Goal: Participate in discussion: Engage in conversation with other users on a specific topic

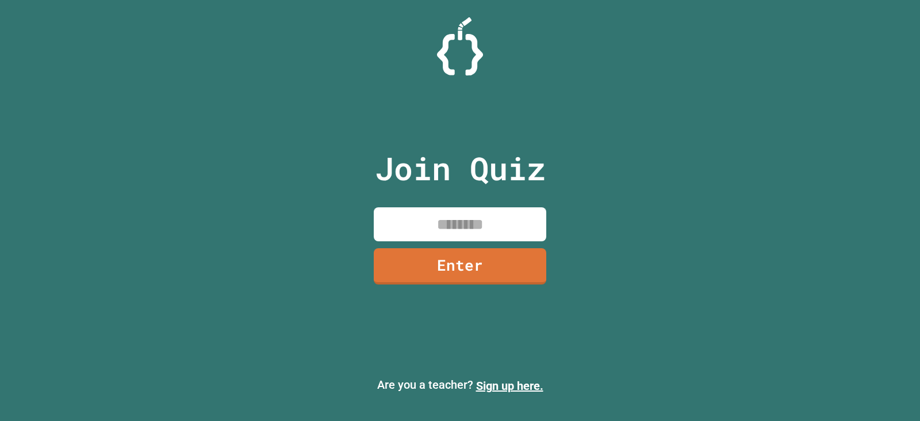
click at [473, 217] on input at bounding box center [460, 224] width 173 height 34
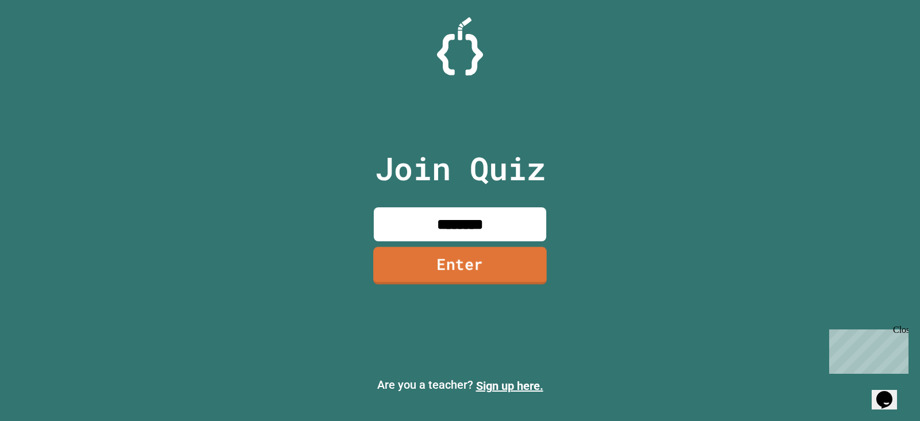
type input "********"
click at [476, 266] on link "Enter" at bounding box center [459, 265] width 175 height 38
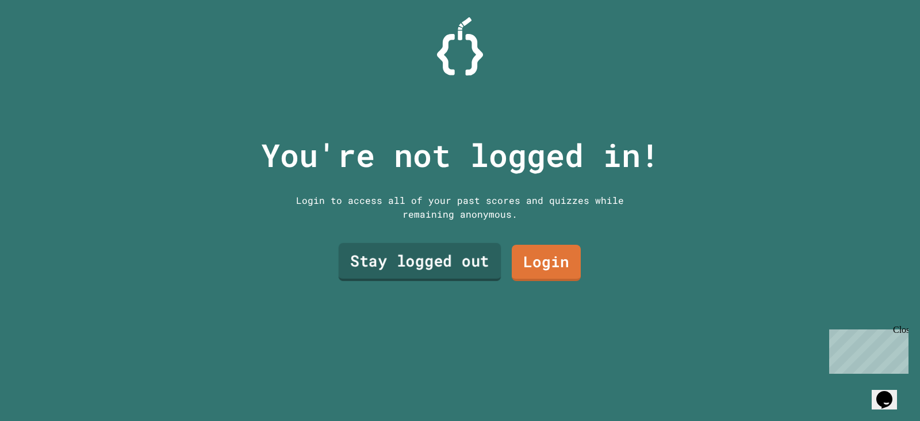
click at [457, 255] on link "Stay logged out" at bounding box center [420, 262] width 163 height 38
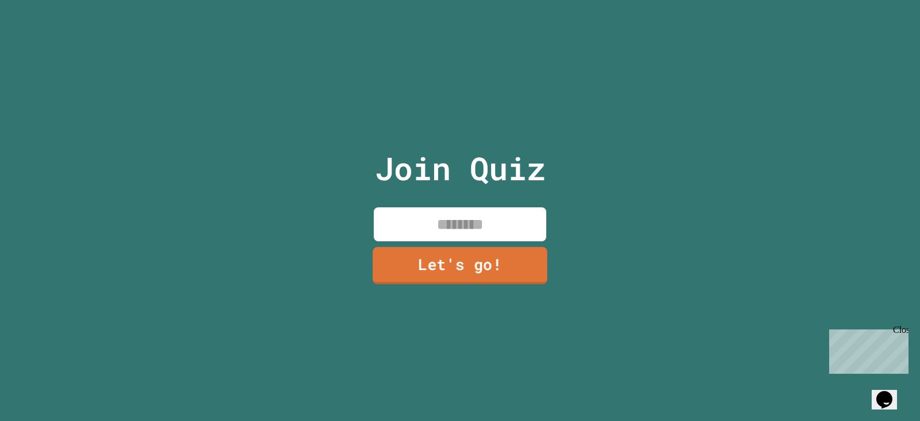
click at [478, 229] on input at bounding box center [460, 224] width 173 height 34
type input "****"
click at [477, 264] on link "Let's go!" at bounding box center [460, 264] width 159 height 38
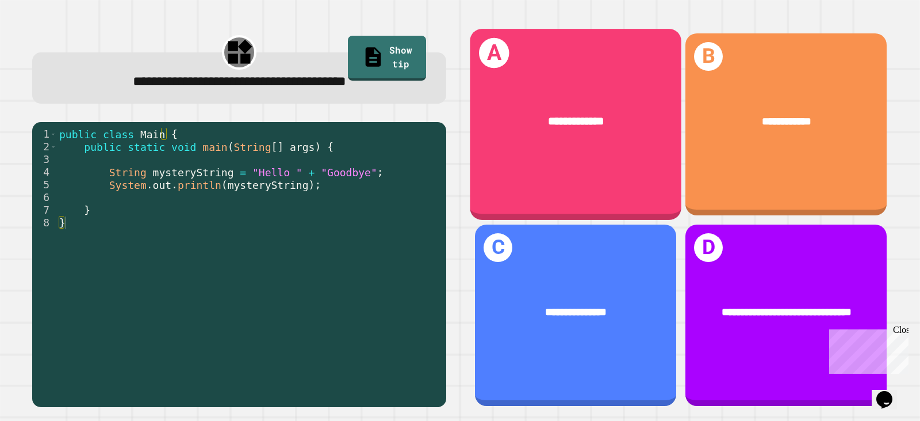
click at [572, 155] on div "**********" at bounding box center [576, 124] width 212 height 190
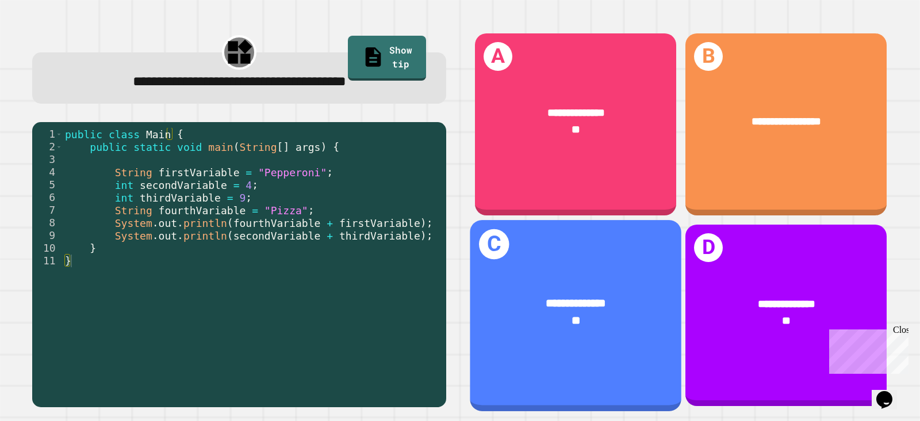
click at [522, 312] on div "**" at bounding box center [576, 320] width 165 height 17
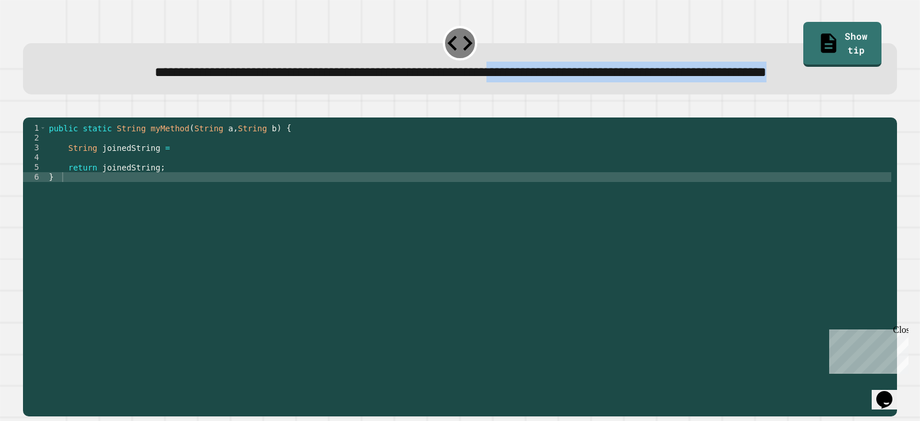
drag, startPoint x: 577, startPoint y: 84, endPoint x: 640, endPoint y: 91, distance: 63.7
click at [640, 82] on div "**********" at bounding box center [460, 72] width 837 height 21
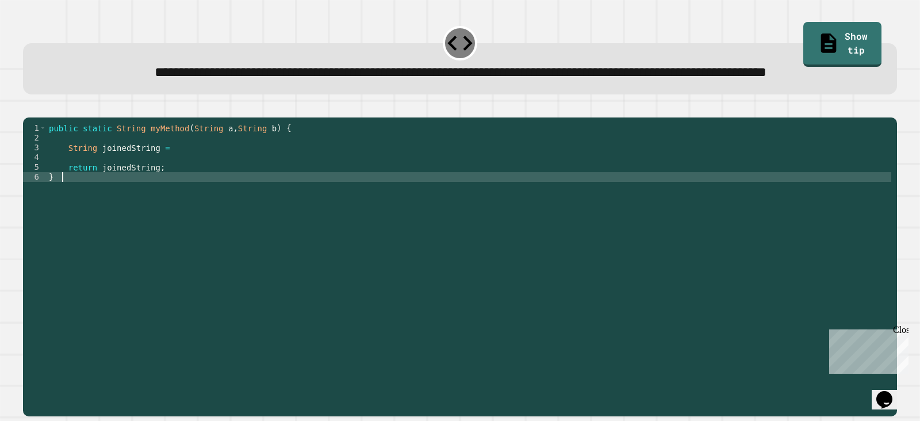
click at [225, 218] on div "public static String myMethod ( String a , String b ) { String joinedString = r…" at bounding box center [469, 240] width 845 height 235
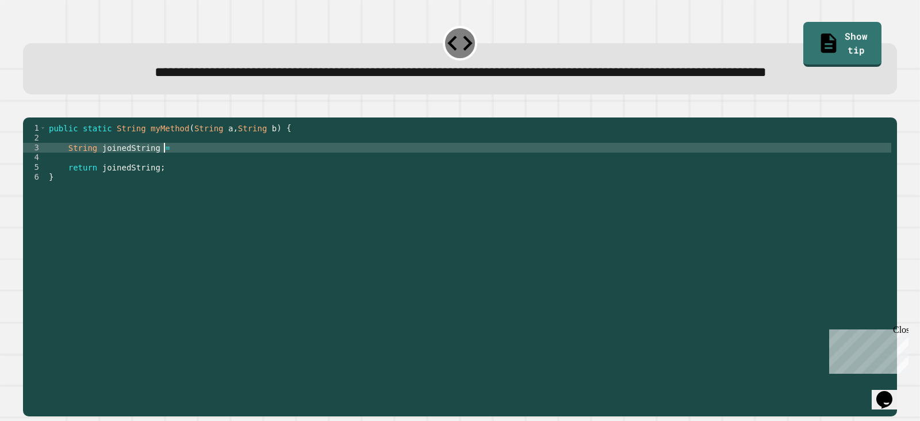
click at [231, 189] on div "public static String myMethod ( String a , String b ) { String joinedString = r…" at bounding box center [469, 240] width 845 height 235
type textarea "**********"
click at [29, 108] on icon "button" at bounding box center [29, 108] width 0 height 0
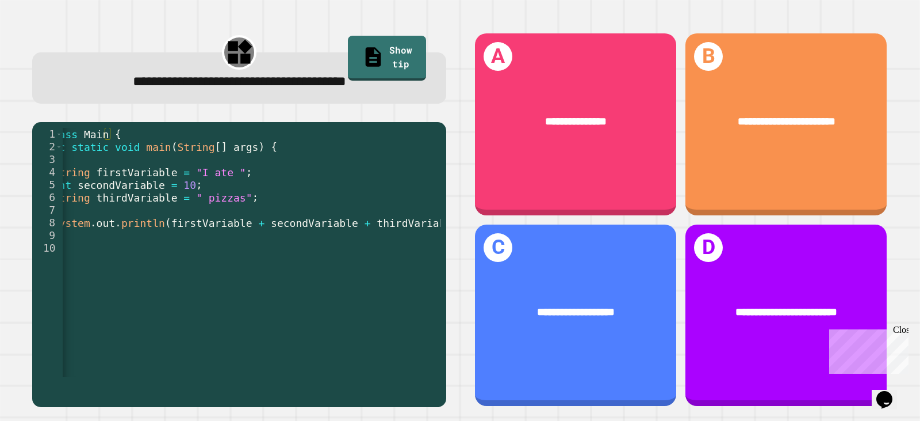
scroll to position [0, 62]
click at [247, 383] on div "1 2 3 4 5 6 7 8 9 10 public class Main { public static void main ( String [ ] a…" at bounding box center [239, 264] width 414 height 285
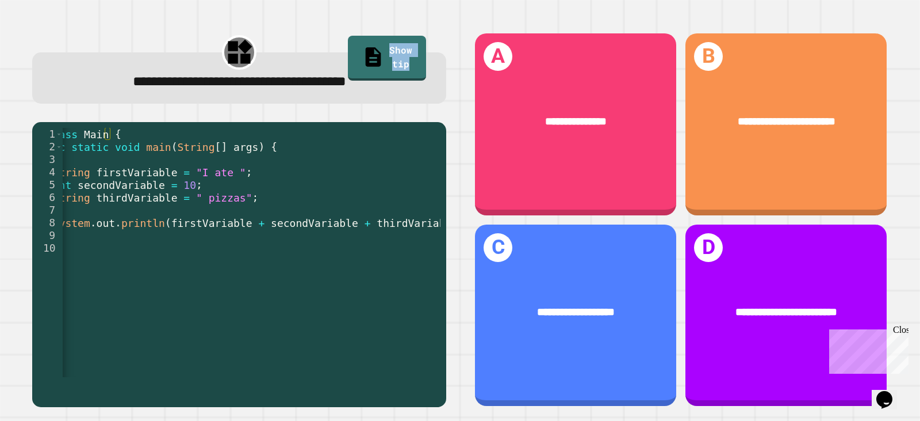
click at [247, 383] on div "1 2 3 4 5 6 7 8 9 10 public class Main { public static void main ( String [ ] a…" at bounding box center [239, 264] width 414 height 285
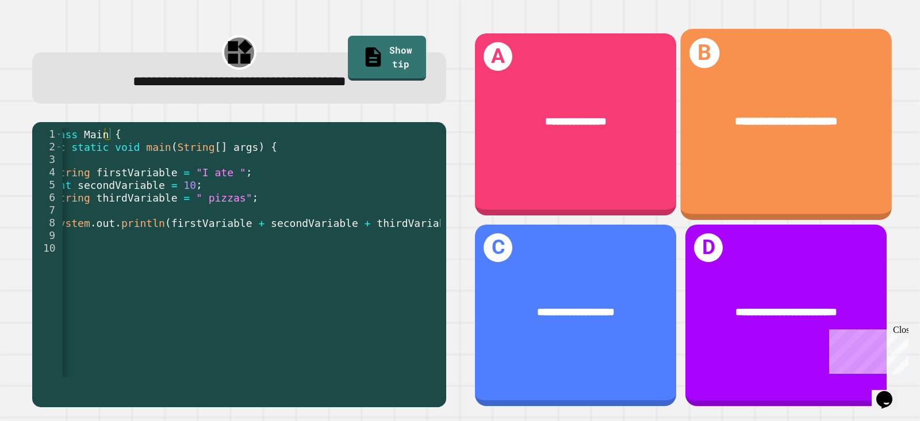
click at [778, 171] on div "**********" at bounding box center [787, 124] width 212 height 190
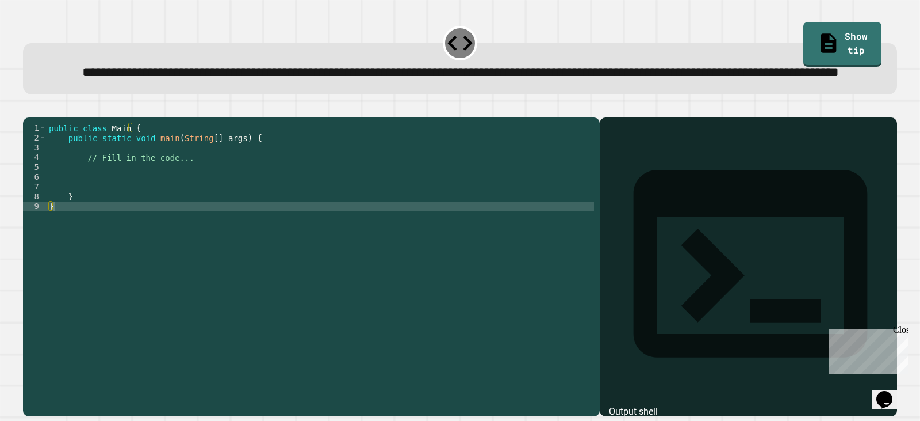
click at [210, 202] on div "public class Main { public static void main ( String [ ] args ) { // Fill in th…" at bounding box center [321, 240] width 548 height 235
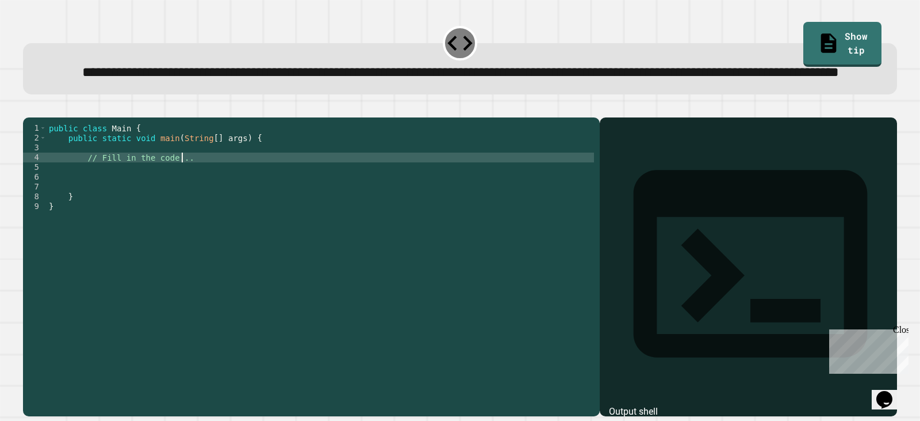
type textarea "**********"
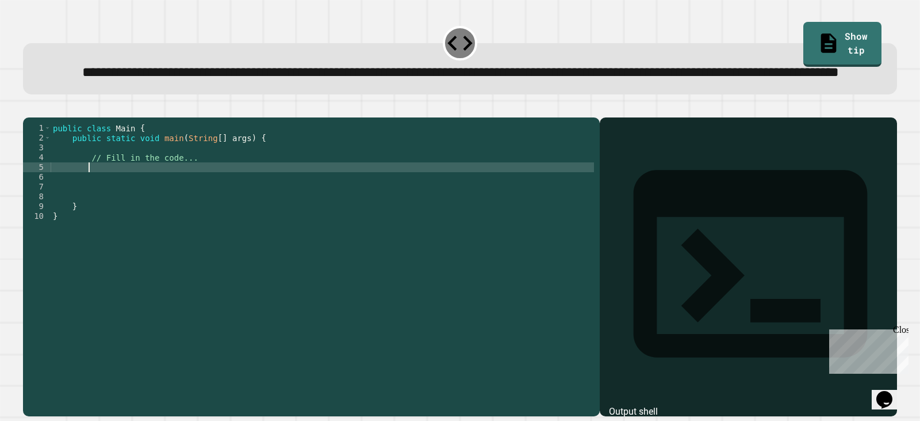
scroll to position [0, 2]
type textarea "*"
click at [29, 108] on icon "button" at bounding box center [29, 108] width 0 height 0
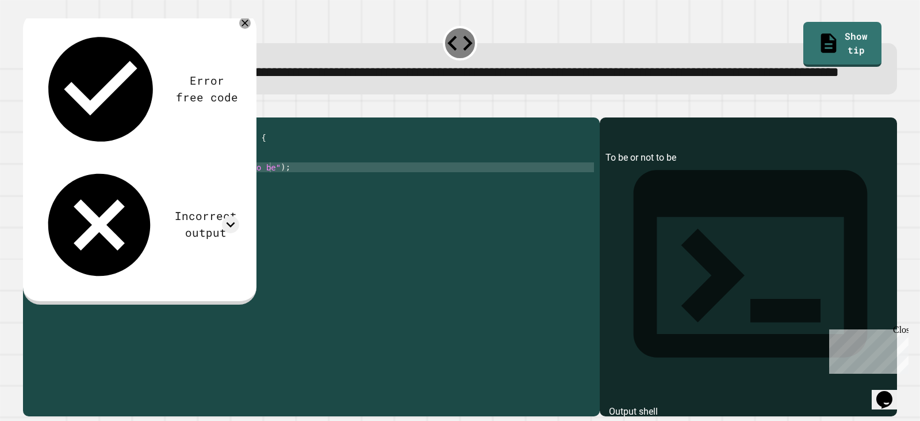
click at [462, 117] on div at bounding box center [460, 111] width 874 height 14
click at [245, 30] on icon at bounding box center [245, 23] width 14 height 14
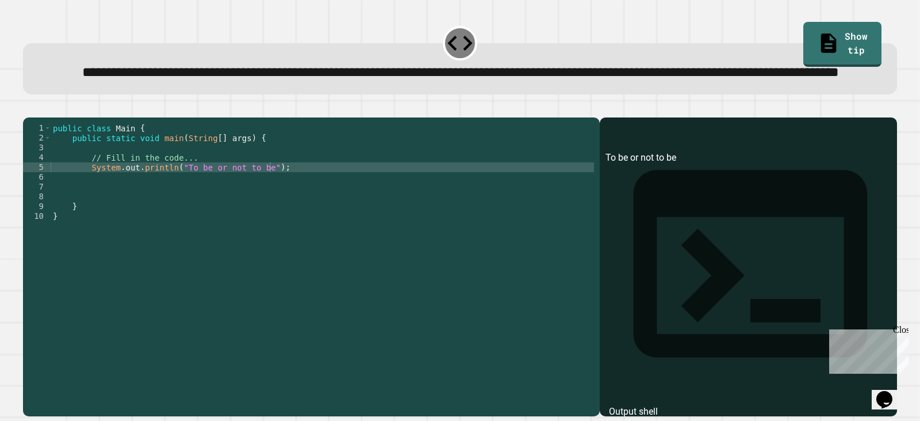
click at [254, 206] on div "public class Main { public static void main ( String [ ] args ) { // Fill in th…" at bounding box center [323, 240] width 544 height 235
click at [257, 207] on div "public class Main { public static void main ( String [ ] args ) { // Fill in th…" at bounding box center [323, 240] width 544 height 235
click at [823, 41] on link "Show tip" at bounding box center [843, 44] width 78 height 45
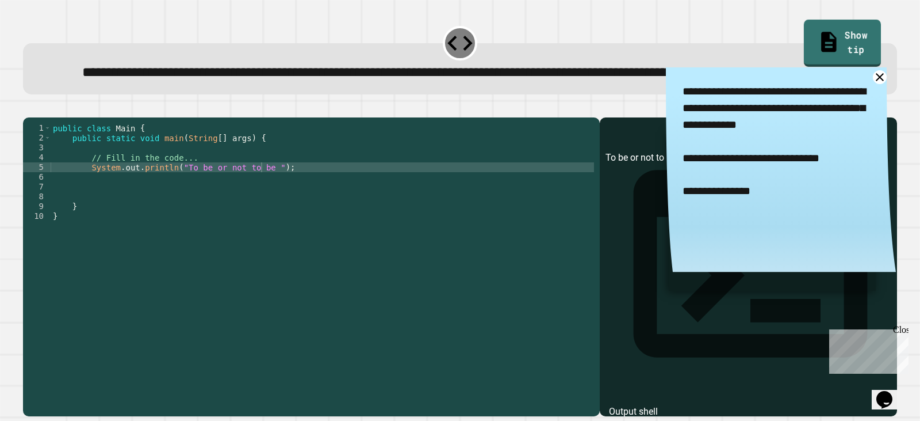
click at [822, 35] on link "Show tip" at bounding box center [842, 43] width 77 height 47
click at [176, 208] on div "public class Main { public static void main ( String [ ] args ) { // Fill in th…" at bounding box center [323, 240] width 544 height 235
click at [267, 207] on div "public class Main { public static void main ( String [ ] args ) { // Fill in th…" at bounding box center [323, 240] width 544 height 235
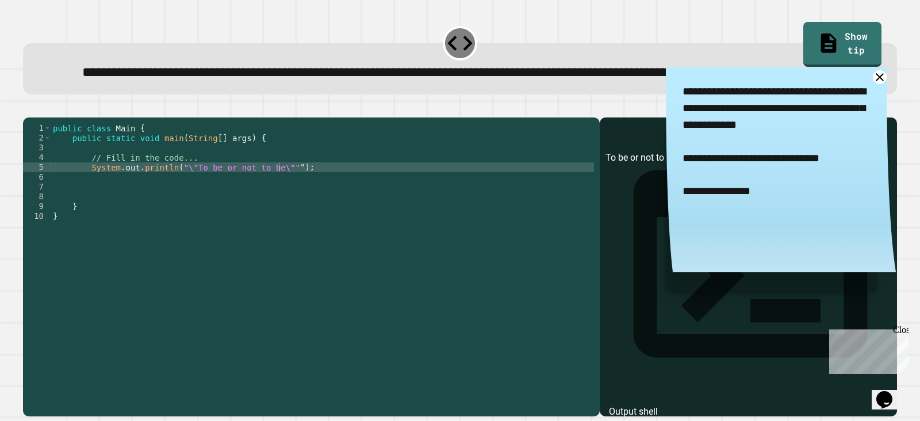
click at [40, 119] on icon "button" at bounding box center [36, 114] width 6 height 8
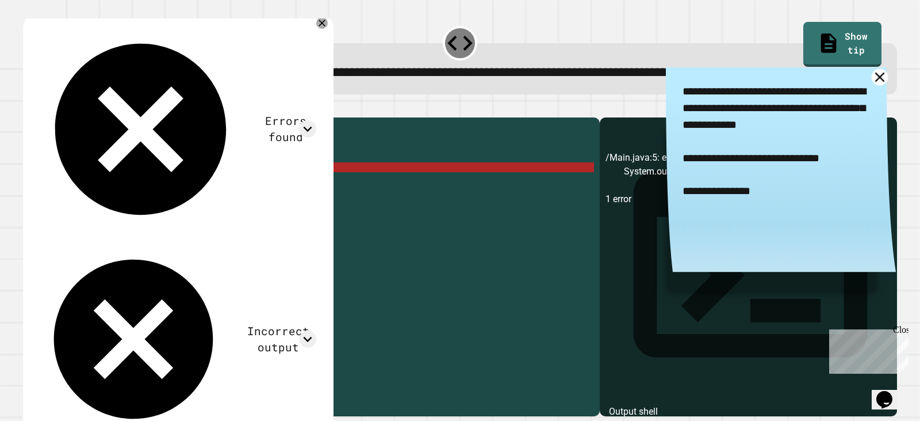
click at [872, 85] on icon at bounding box center [880, 76] width 17 height 17
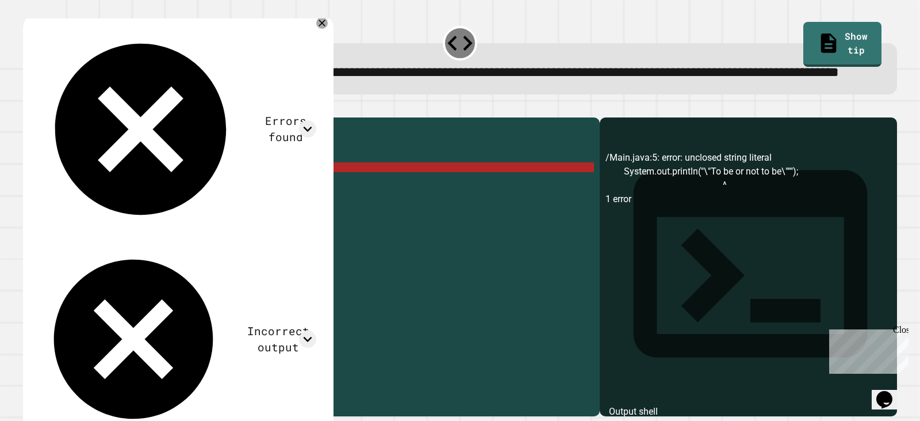
click at [281, 202] on div "public class Main { public static void main ( String [ ] args ) { // Fill in th…" at bounding box center [323, 240] width 544 height 235
type textarea "**********"
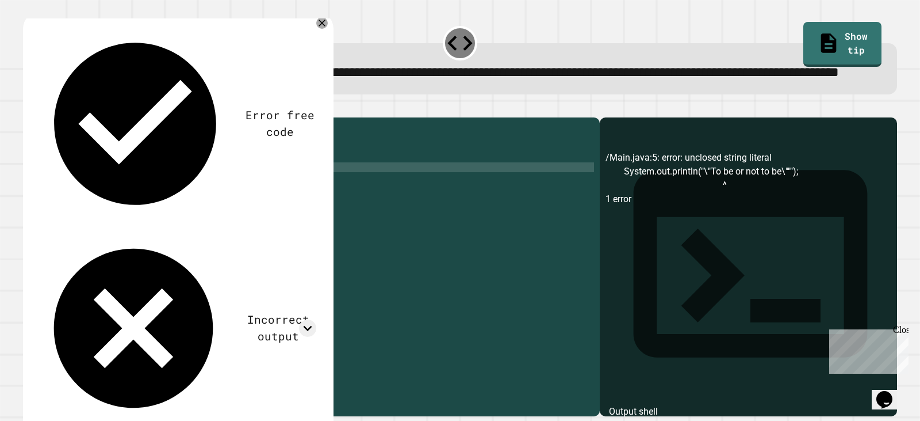
click at [29, 108] on icon "button" at bounding box center [29, 108] width 0 height 0
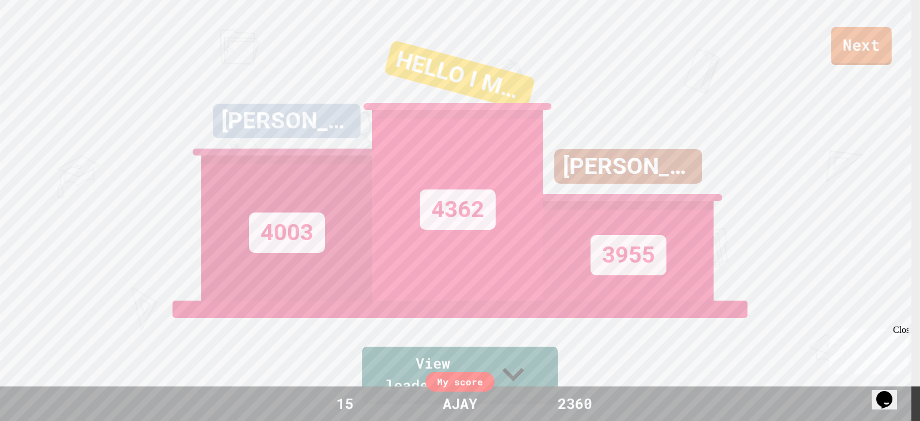
click at [862, 43] on link "Next" at bounding box center [861, 46] width 61 height 38
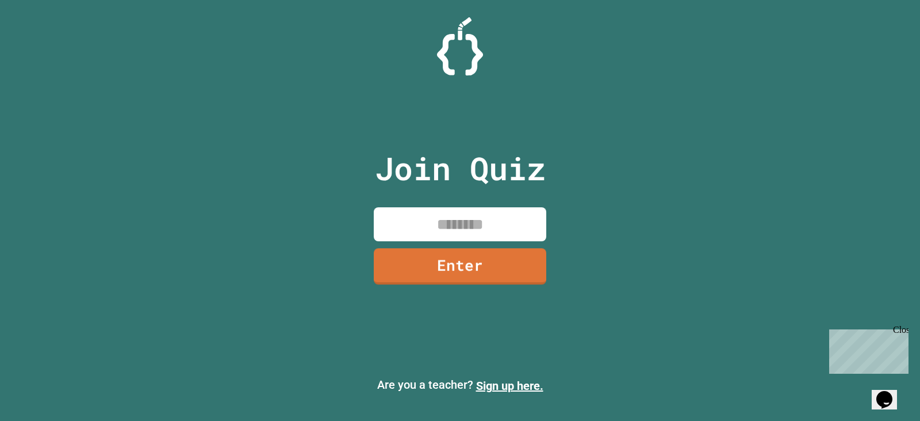
click at [468, 227] on input at bounding box center [460, 224] width 173 height 34
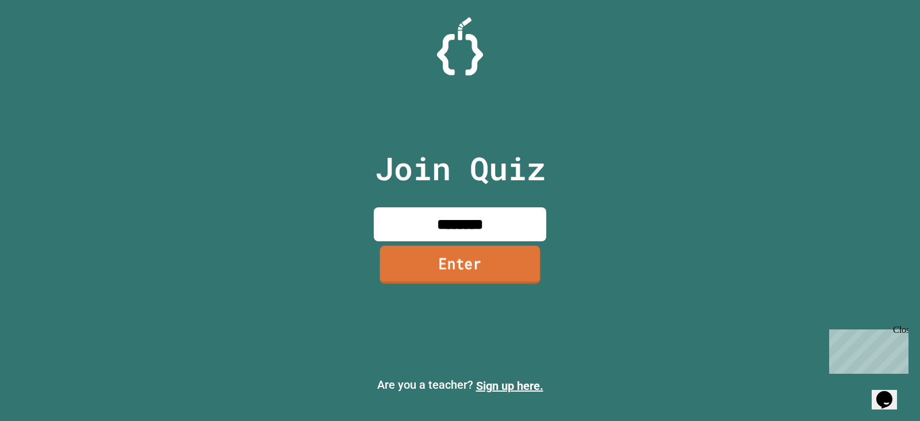
type input "********"
click at [480, 259] on link "Enter" at bounding box center [460, 264] width 161 height 38
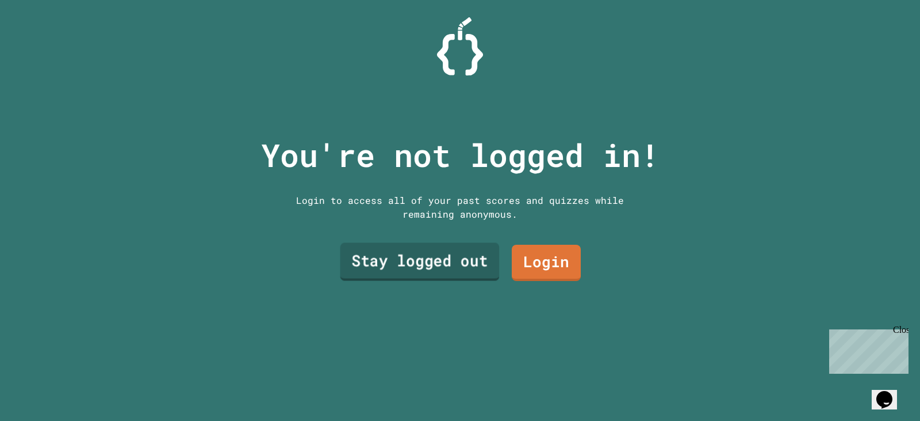
click at [483, 253] on link "Stay logged out" at bounding box center [420, 262] width 159 height 38
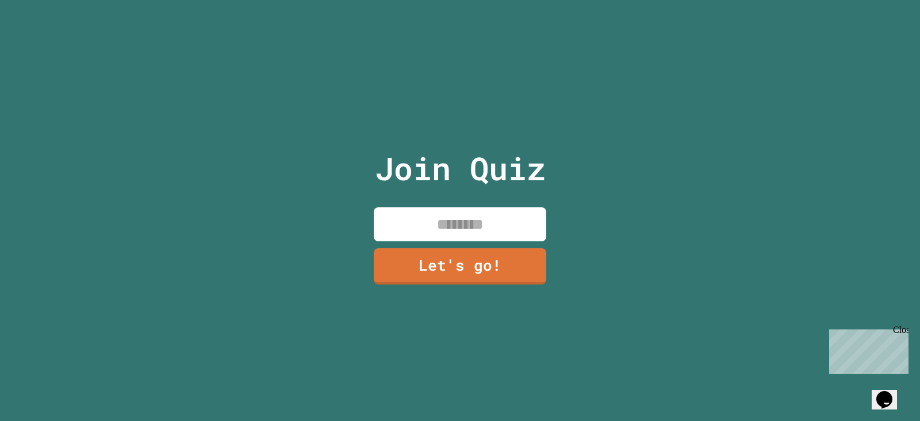
click at [484, 219] on input at bounding box center [460, 224] width 173 height 34
type input "****"
click at [500, 254] on link "Let's go!" at bounding box center [460, 265] width 169 height 38
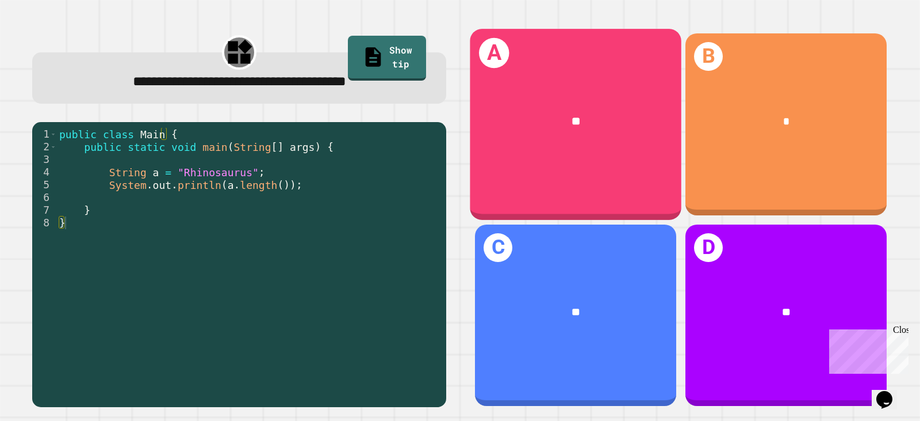
click at [496, 123] on div "**" at bounding box center [576, 120] width 165 height 17
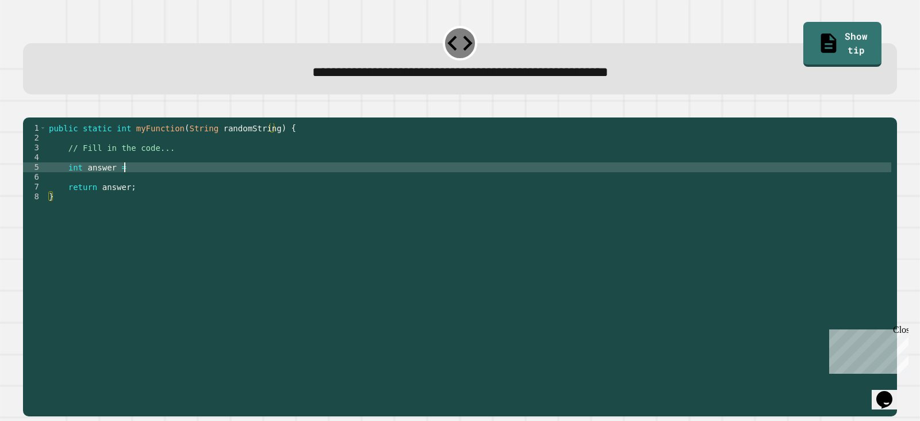
click at [215, 179] on div "public static int myFunction ( String randomString ) { // Fill in the code... i…" at bounding box center [469, 255] width 845 height 264
click at [29, 108] on button "button" at bounding box center [29, 108] width 0 height 0
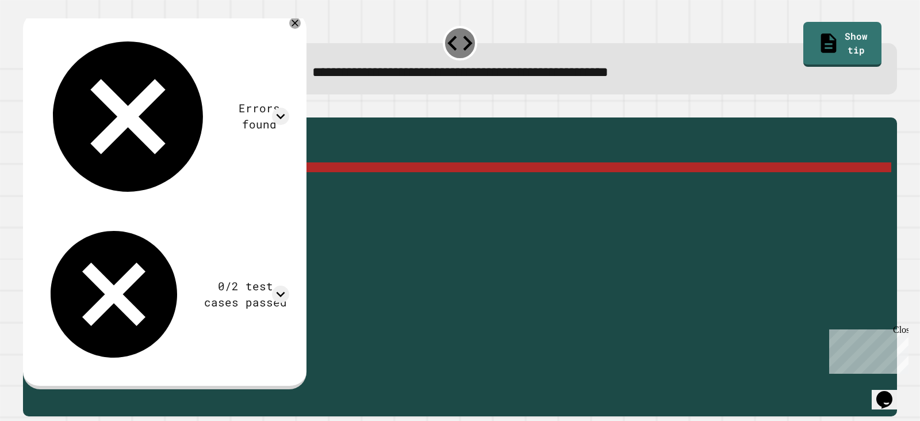
click at [235, 184] on div "public static int myFunction ( String randomString ) { // Fill in the code... i…" at bounding box center [469, 255] width 845 height 264
drag, startPoint x: 235, startPoint y: 184, endPoint x: 124, endPoint y: 182, distance: 111.1
click at [124, 182] on div "public static int myFunction ( String randomString ) { // Fill in the code... i…" at bounding box center [469, 255] width 845 height 264
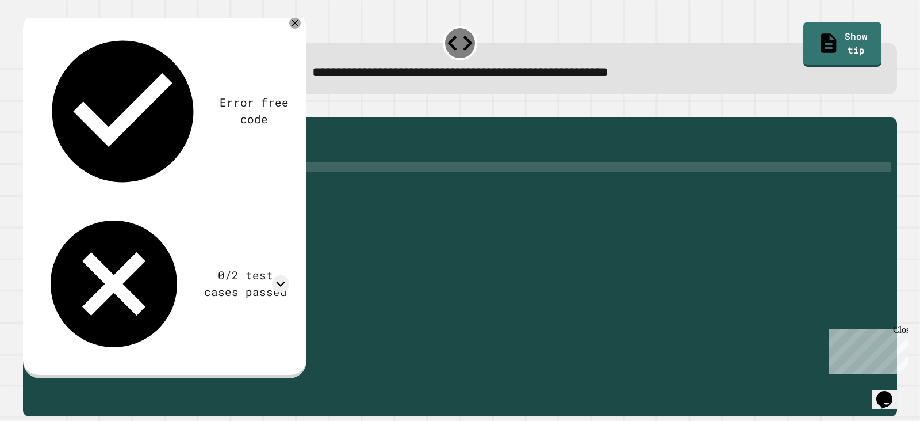
scroll to position [0, 6]
click at [180, 184] on div "public static int myFunction ( String randomString ) { // Fill in the code... i…" at bounding box center [469, 255] width 845 height 264
type textarea "**********"
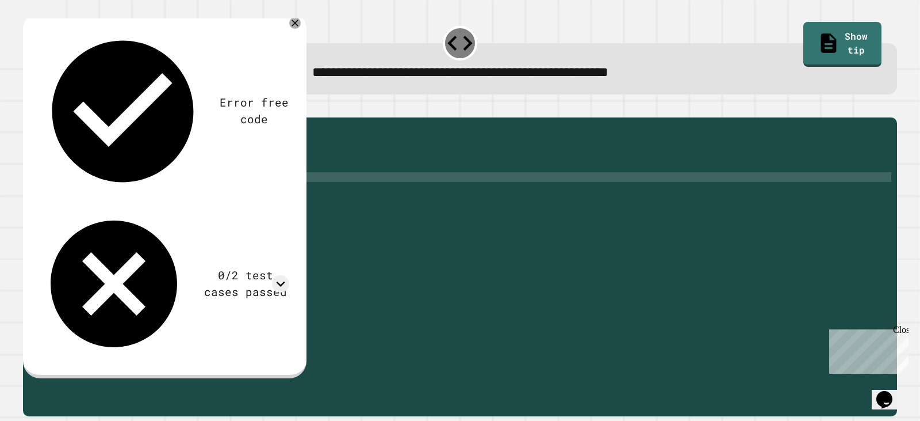
scroll to position [0, 13]
click at [266, 190] on div "public static int myFunction ( String randomString ) { // Fill in the code... i…" at bounding box center [469, 255] width 845 height 264
click at [29, 108] on button "button" at bounding box center [29, 108] width 0 height 0
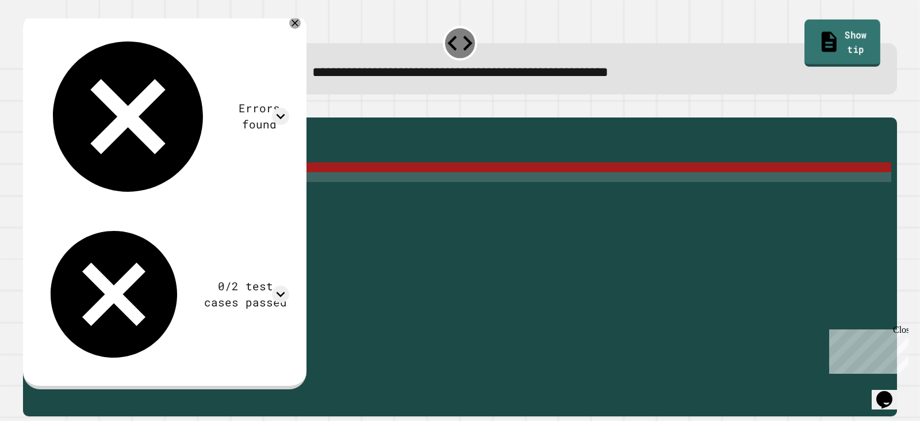
click at [850, 29] on link "Show tip" at bounding box center [843, 43] width 76 height 47
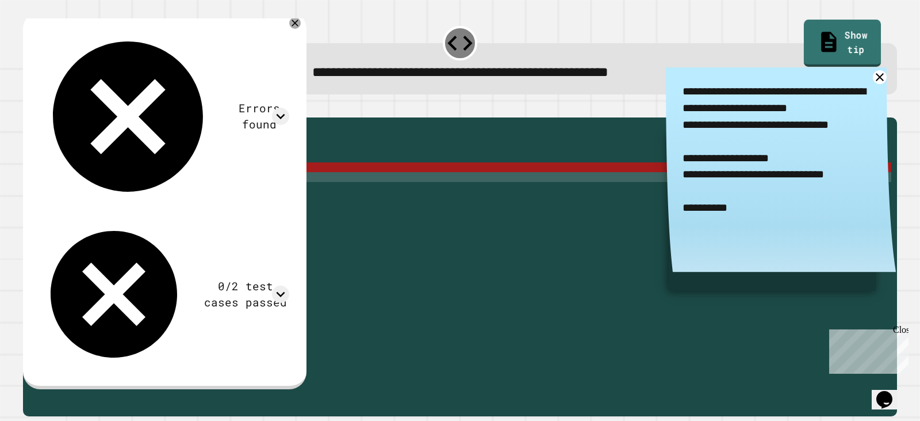
click at [850, 29] on link "Show tip" at bounding box center [842, 43] width 77 height 47
click at [568, 156] on div "public static int myFunction ( String randomString ) { // Fill in the code... i…" at bounding box center [469, 255] width 845 height 264
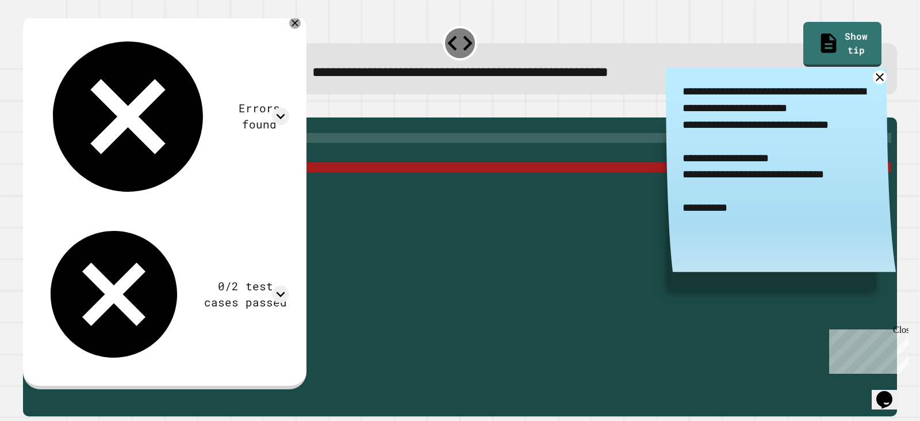
click at [204, 196] on div "public static int myFunction ( String randomString ) { // Fill in the code... i…" at bounding box center [469, 255] width 845 height 264
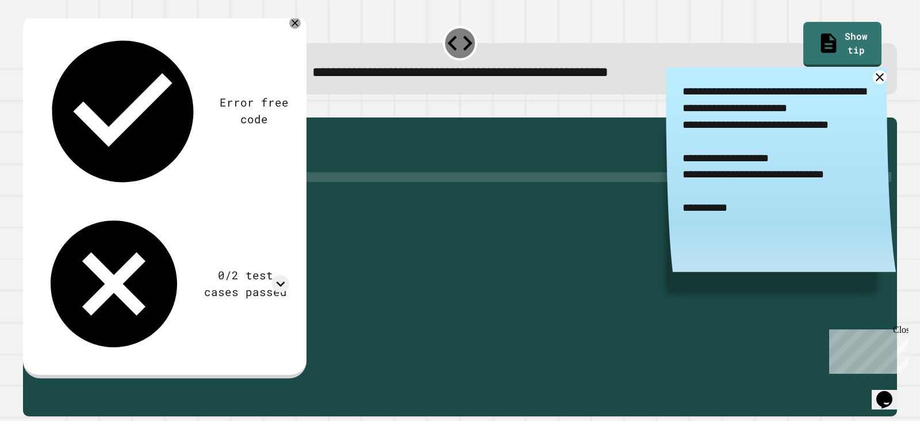
scroll to position [0, 7]
click at [187, 194] on div "public static int myFunction ( String randomString ) { // Fill in the code... i…" at bounding box center [469, 255] width 845 height 264
click at [29, 108] on icon "button" at bounding box center [29, 108] width 0 height 0
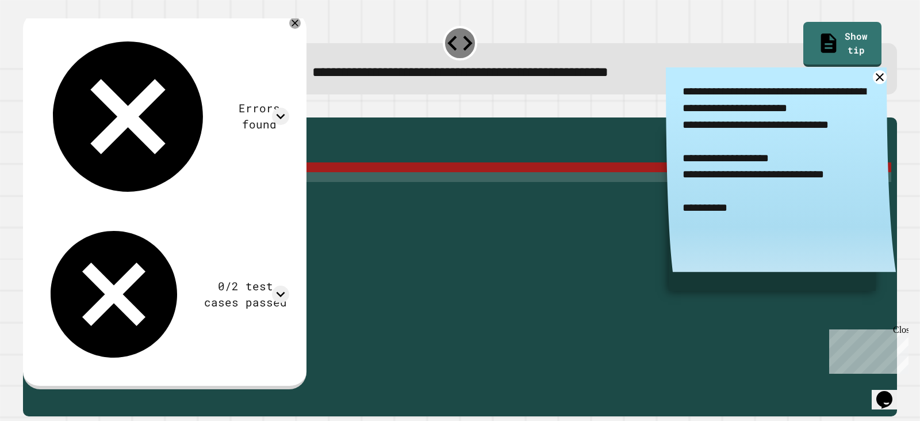
click at [153, 194] on div "public static int myFunction ( String randomString ) { // Fill in the code... i…" at bounding box center [469, 255] width 845 height 264
click at [155, 184] on div "public static int myFunction ( String randomString ) { // Fill in the code... i…" at bounding box center [469, 255] width 845 height 264
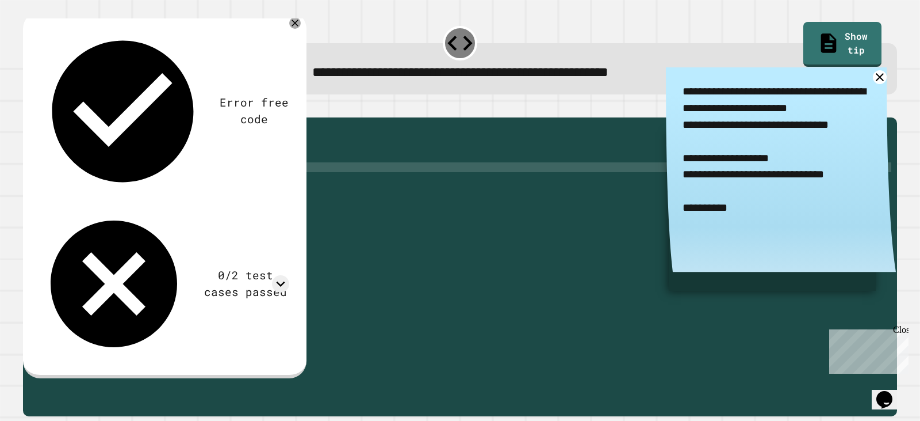
type textarea "**********"
click at [29, 108] on button "button" at bounding box center [29, 108] width 0 height 0
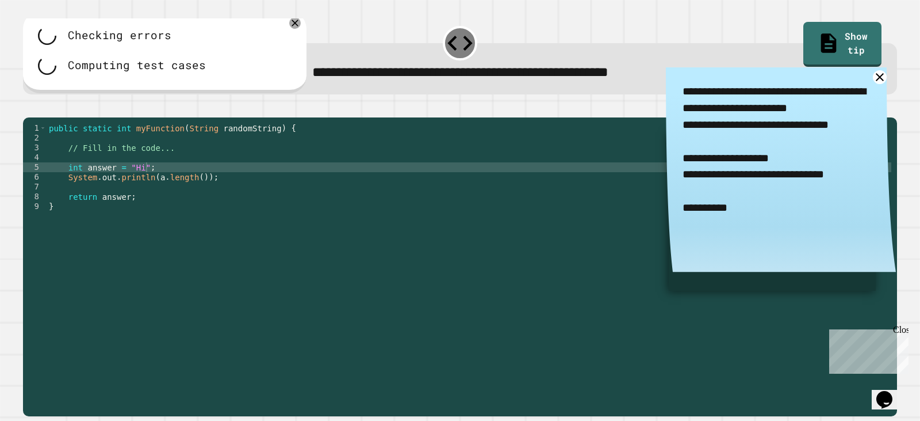
click at [49, 117] on div at bounding box center [460, 111] width 874 height 14
click at [48, 117] on div at bounding box center [460, 111] width 874 height 14
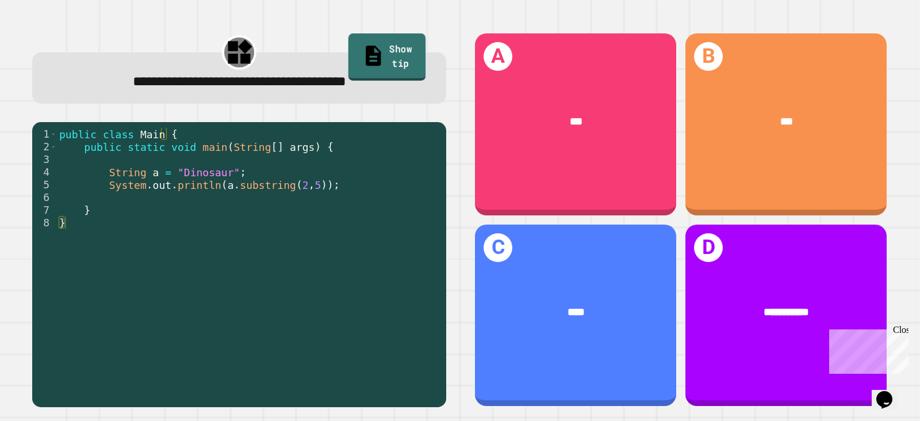
click at [388, 57] on link "Show tip" at bounding box center [388, 56] width 78 height 47
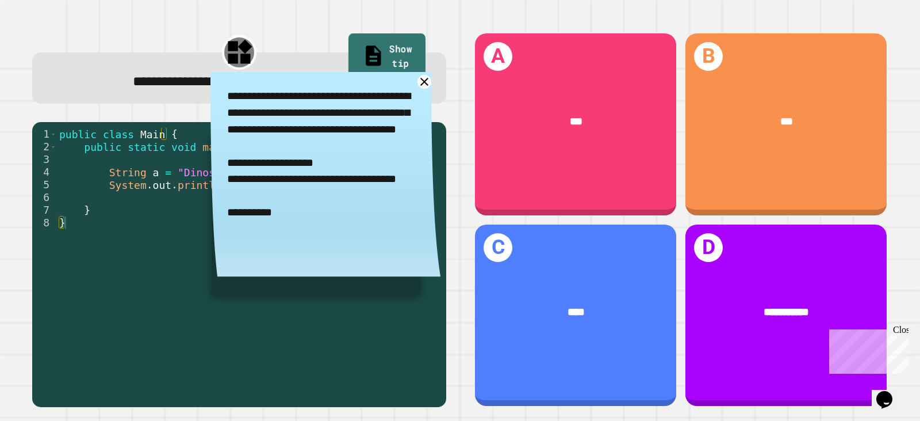
click at [388, 57] on link "Show tip" at bounding box center [387, 56] width 77 height 47
click at [188, 184] on div "public class Main { public static void main ( String [ ] args ) { String a = "D…" at bounding box center [249, 261] width 384 height 266
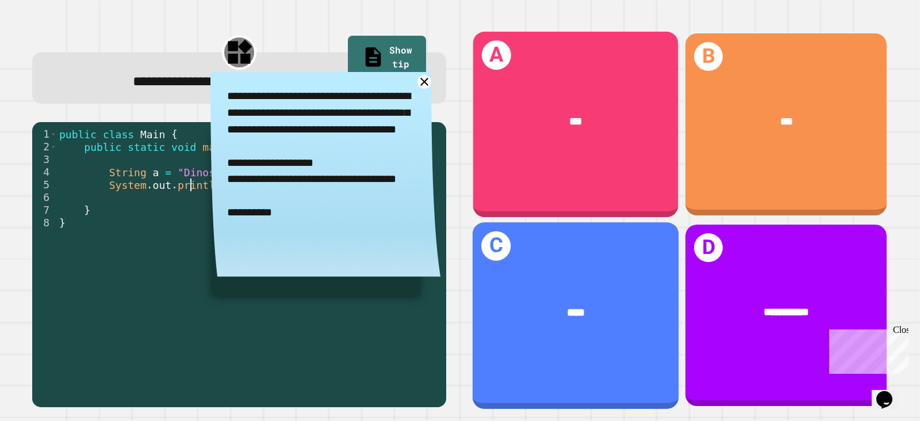
click at [575, 138] on div "***" at bounding box center [575, 121] width 205 height 61
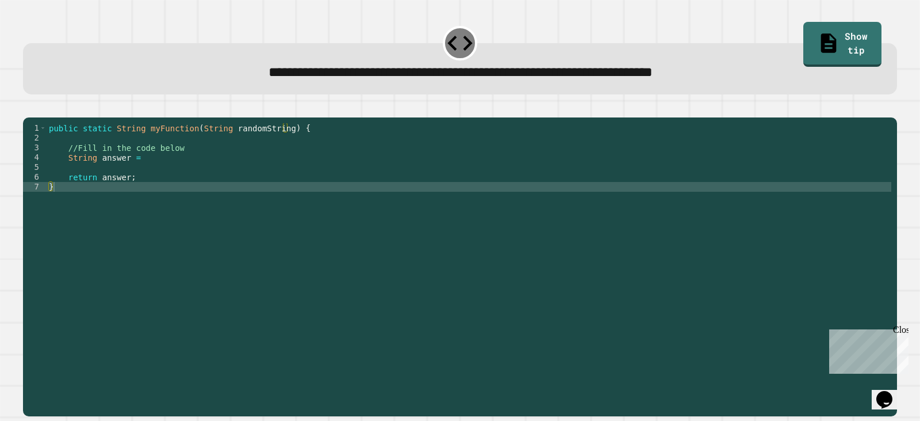
click at [216, 171] on div "public static String myFunction ( String randomString ) { //Fill in the code be…" at bounding box center [469, 255] width 845 height 264
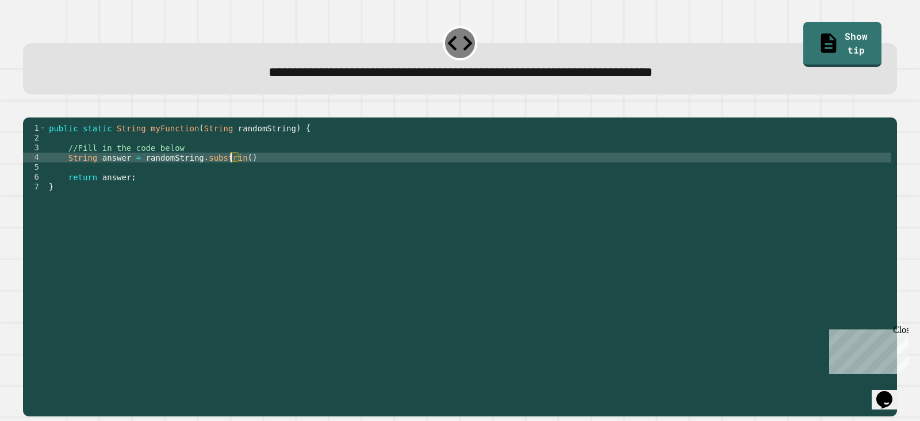
scroll to position [0, 13]
click at [239, 176] on div "public static String myFunction ( String randomString ) { //Fill in the code be…" at bounding box center [469, 255] width 845 height 264
click at [29, 108] on icon "button" at bounding box center [29, 108] width 0 height 0
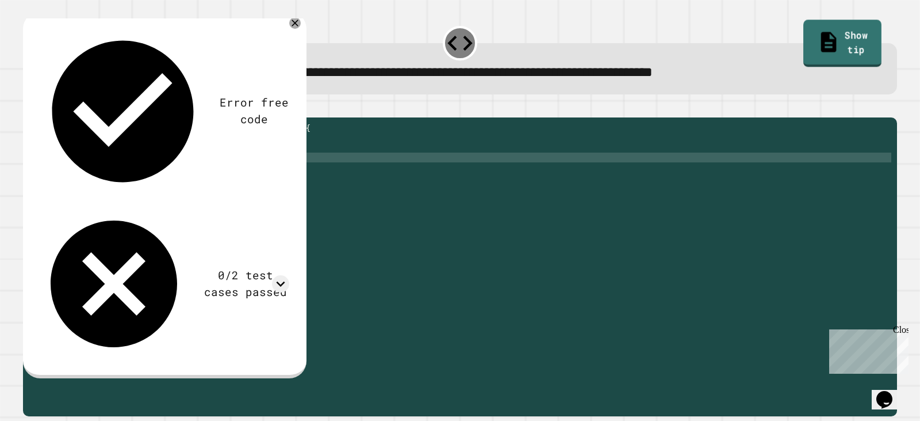
click at [804, 32] on link "Show tip" at bounding box center [843, 43] width 78 height 47
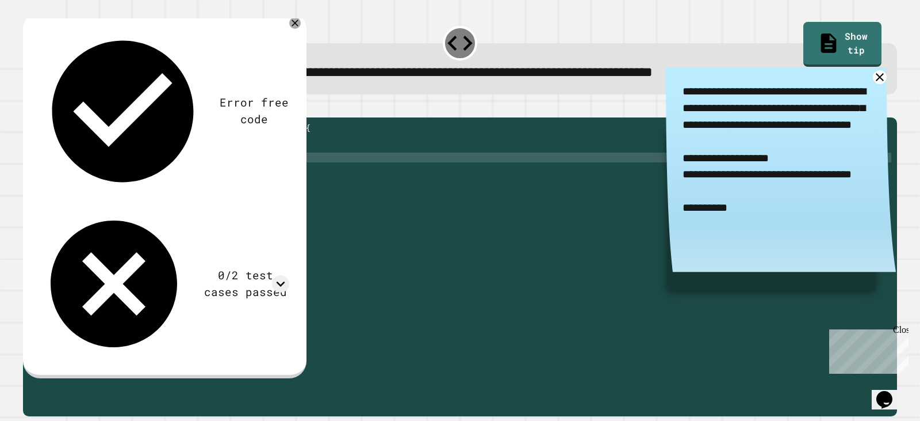
click at [810, 53] on div "**********" at bounding box center [460, 68] width 874 height 51
click at [811, 37] on link "Show tip" at bounding box center [842, 43] width 77 height 47
click at [833, 43] on link "Show tip" at bounding box center [842, 43] width 77 height 47
click at [812, 33] on link "Show tip" at bounding box center [843, 43] width 77 height 47
click at [872, 82] on icon at bounding box center [880, 76] width 17 height 17
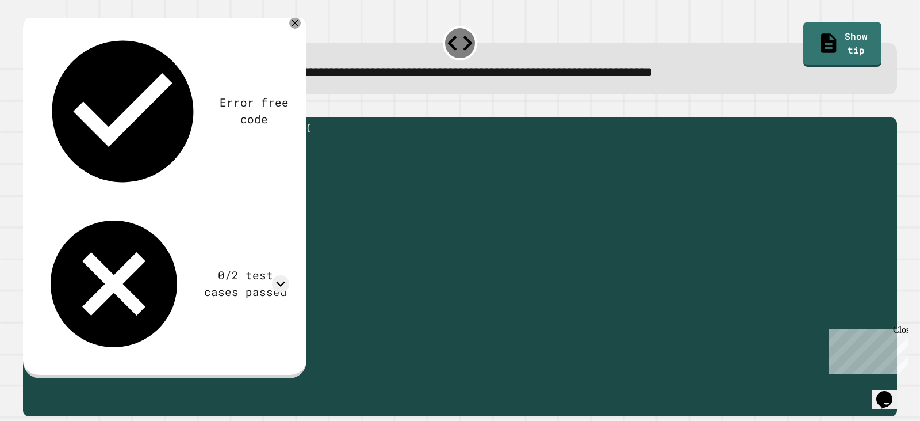
drag, startPoint x: 136, startPoint y: 177, endPoint x: 285, endPoint y: 175, distance: 148.4
click at [285, 175] on div "public static String myFunction ( String randomString ) { //Fill in the code be…" at bounding box center [469, 255] width 845 height 264
type textarea "**********"
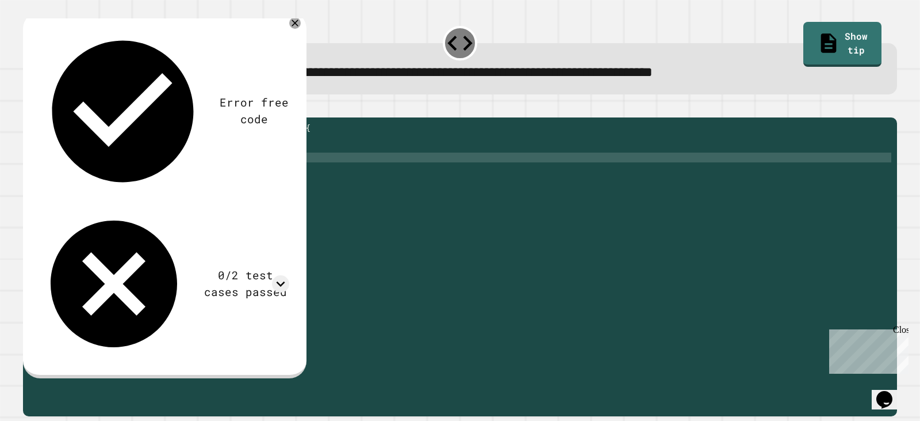
scroll to position [0, 8]
click at [277, 181] on div "public static String myFunction ( String randomString ) { //Fill in the code be…" at bounding box center [469, 255] width 845 height 264
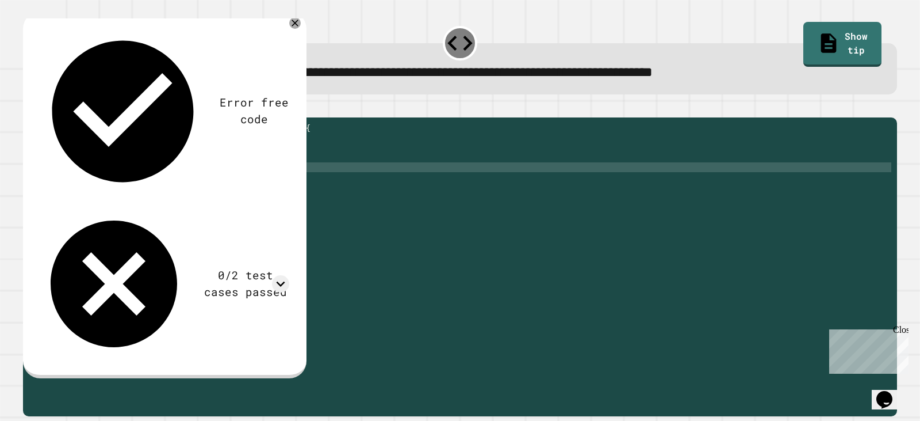
scroll to position [0, 0]
paste textarea "**********"
click at [47, 179] on div "public static String myFunction ( String randomString ) { //Fill in the code be…" at bounding box center [469, 255] width 845 height 264
click at [270, 185] on div "public static String myFunction ( String randomString ) { //Fill in the code be…" at bounding box center [469, 255] width 845 height 264
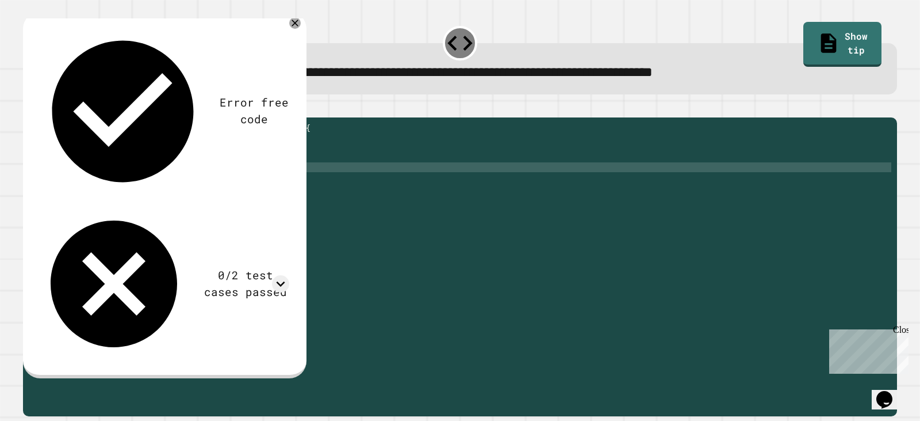
scroll to position [0, 16]
type textarea "**********"
click at [29, 108] on button "button" at bounding box center [29, 108] width 0 height 0
click at [807, 35] on link "Show tip" at bounding box center [842, 42] width 71 height 47
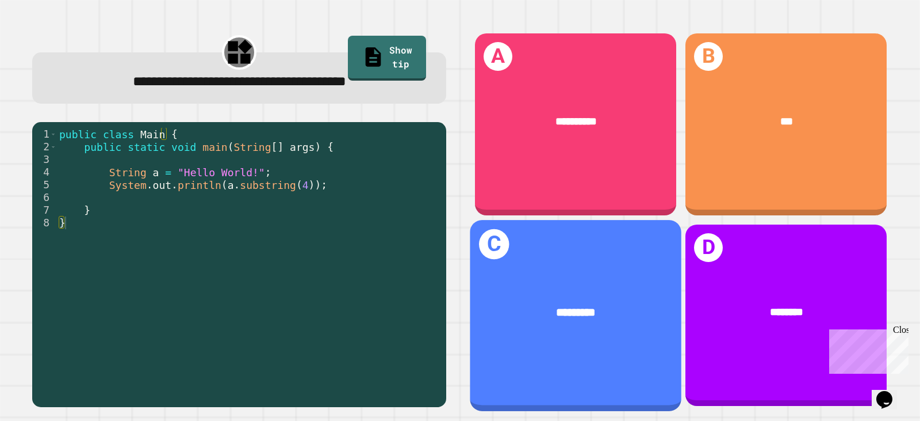
click at [528, 305] on div "*********" at bounding box center [576, 311] width 165 height 17
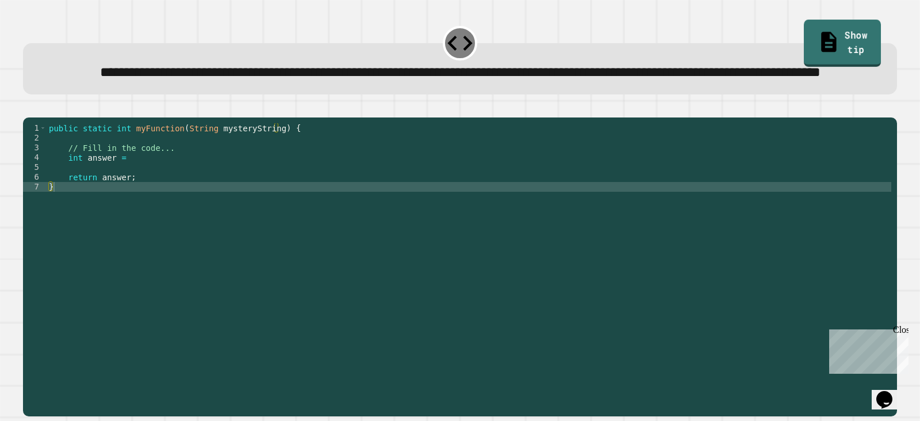
click at [812, 41] on link "Show tip" at bounding box center [842, 43] width 77 height 47
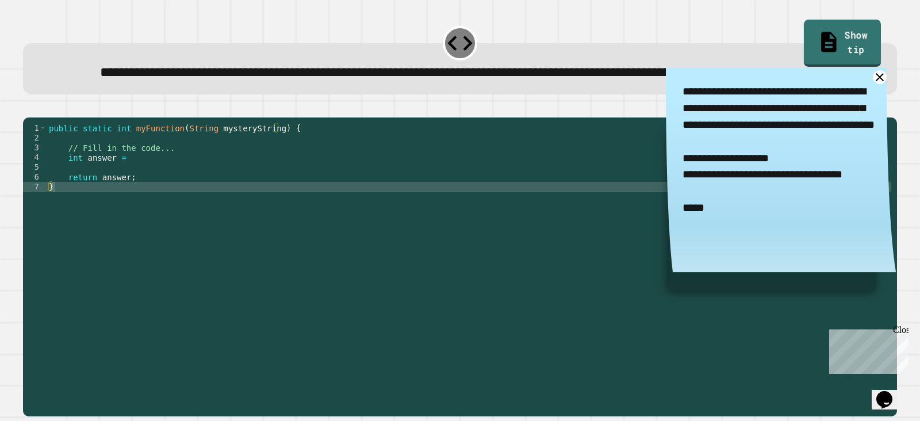
click at [812, 41] on link "Show tip" at bounding box center [842, 43] width 77 height 47
click at [171, 205] on div "public static int myFunction ( String mysteryString ) { // Fill in the code... …" at bounding box center [469, 240] width 845 height 235
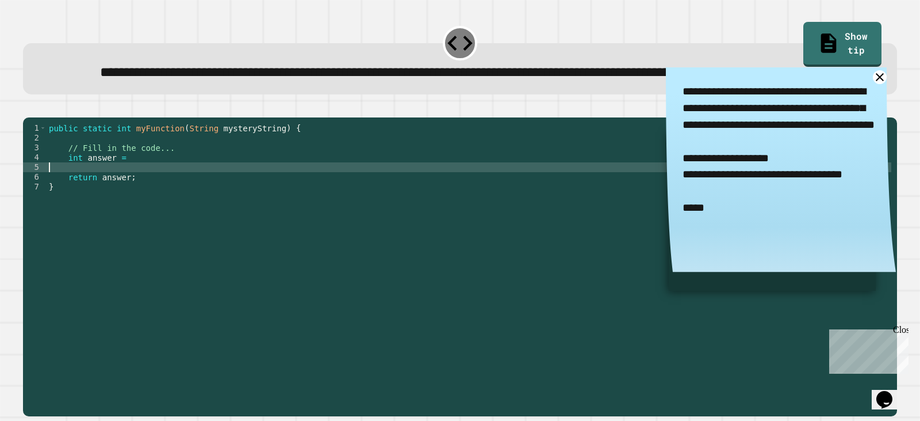
click at [173, 196] on div "public static int myFunction ( String mysteryString ) { // Fill in the code... …" at bounding box center [469, 240] width 845 height 235
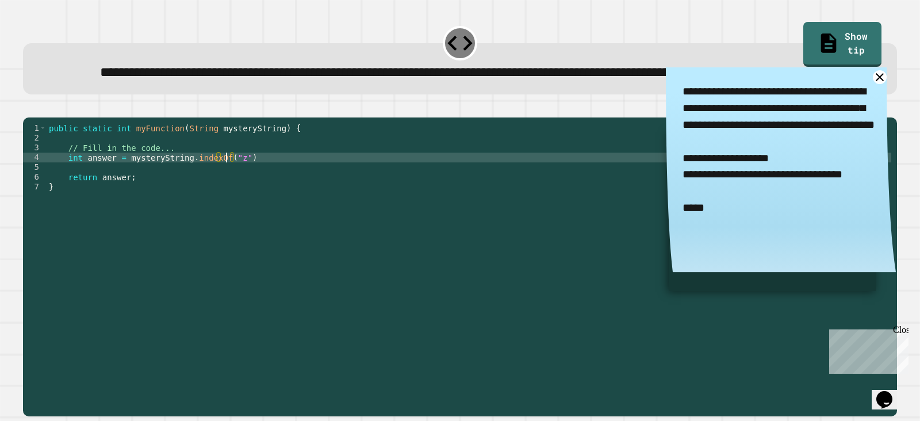
scroll to position [0, 13]
click at [257, 198] on div "public static int myFunction ( String mysteryString ) { // Fill in the code... …" at bounding box center [469, 240] width 845 height 235
type textarea "**********"
click at [40, 119] on icon "button" at bounding box center [36, 114] width 6 height 8
